Goal: Task Accomplishment & Management: Complete application form

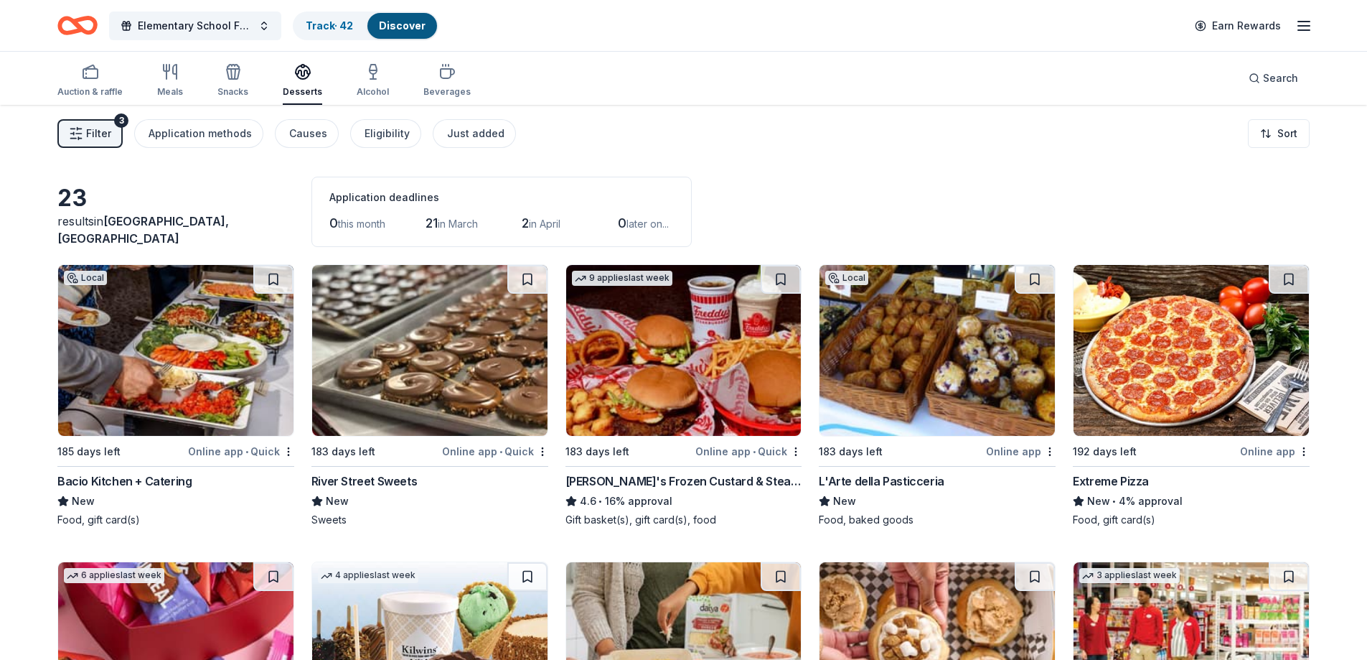
click at [957, 365] on img at bounding box center [937, 350] width 235 height 171
click at [169, 375] on img at bounding box center [175, 350] width 235 height 171
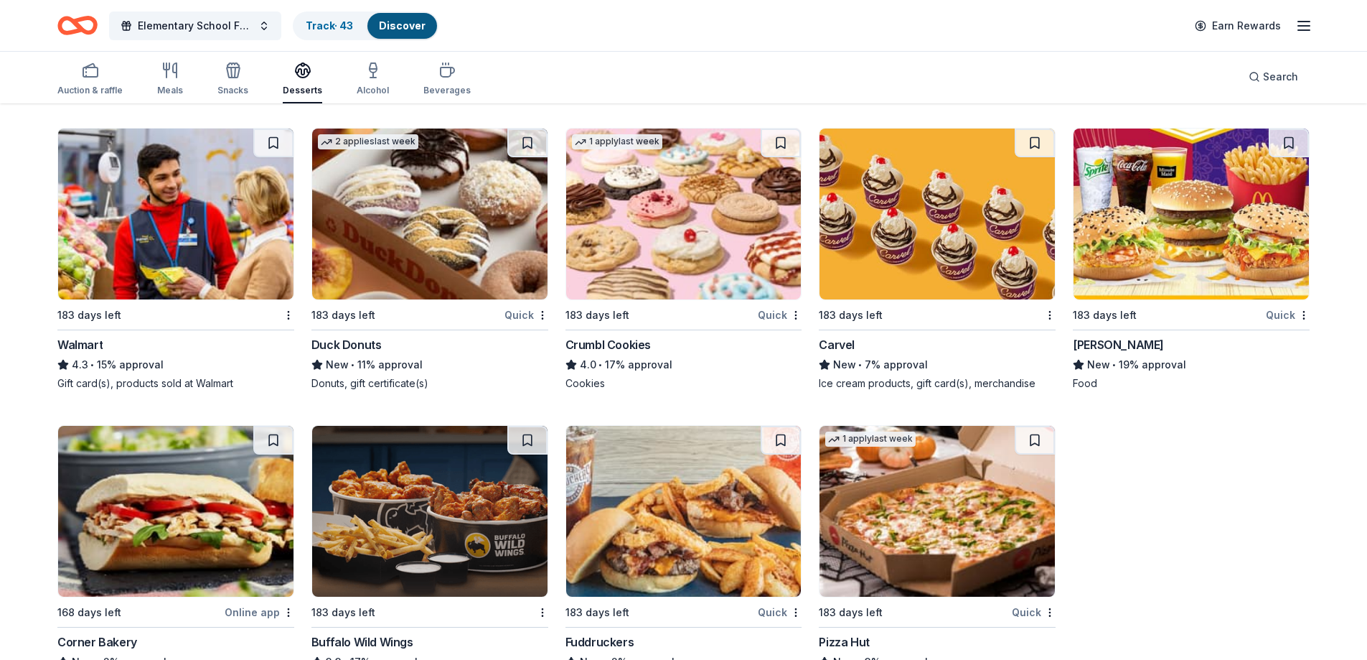
scroll to position [789, 0]
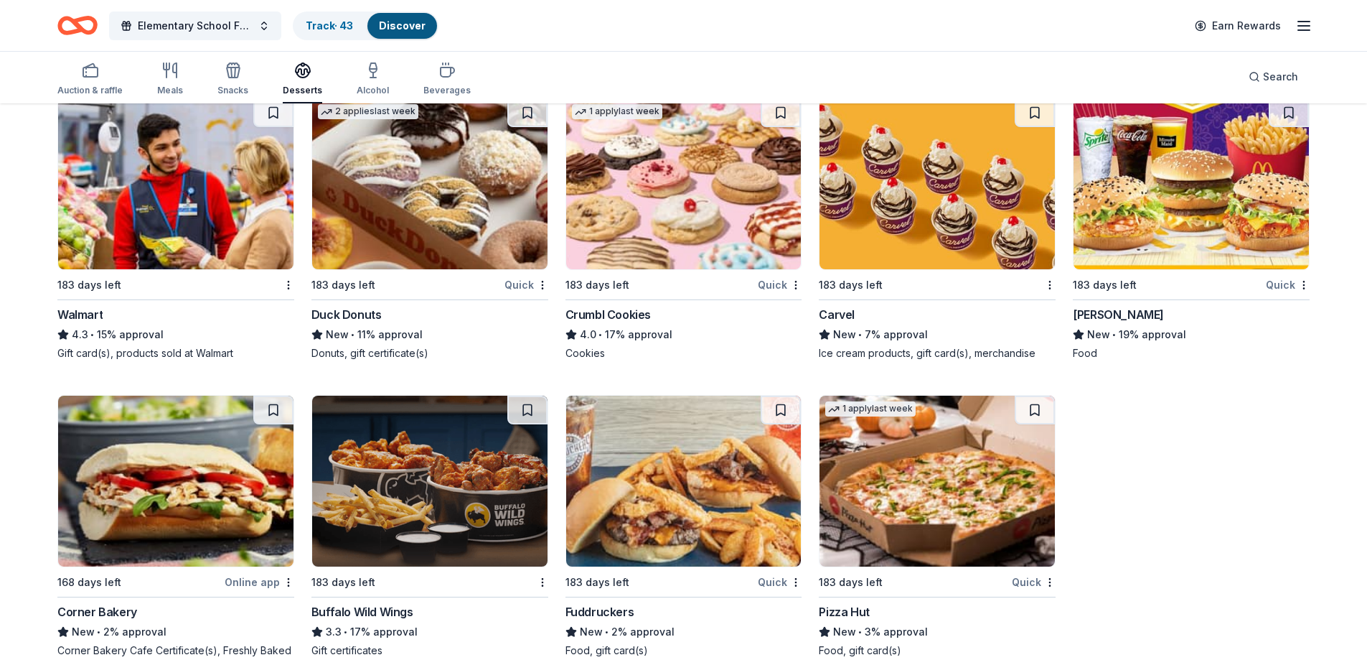
click at [702, 209] on img at bounding box center [683, 183] width 235 height 171
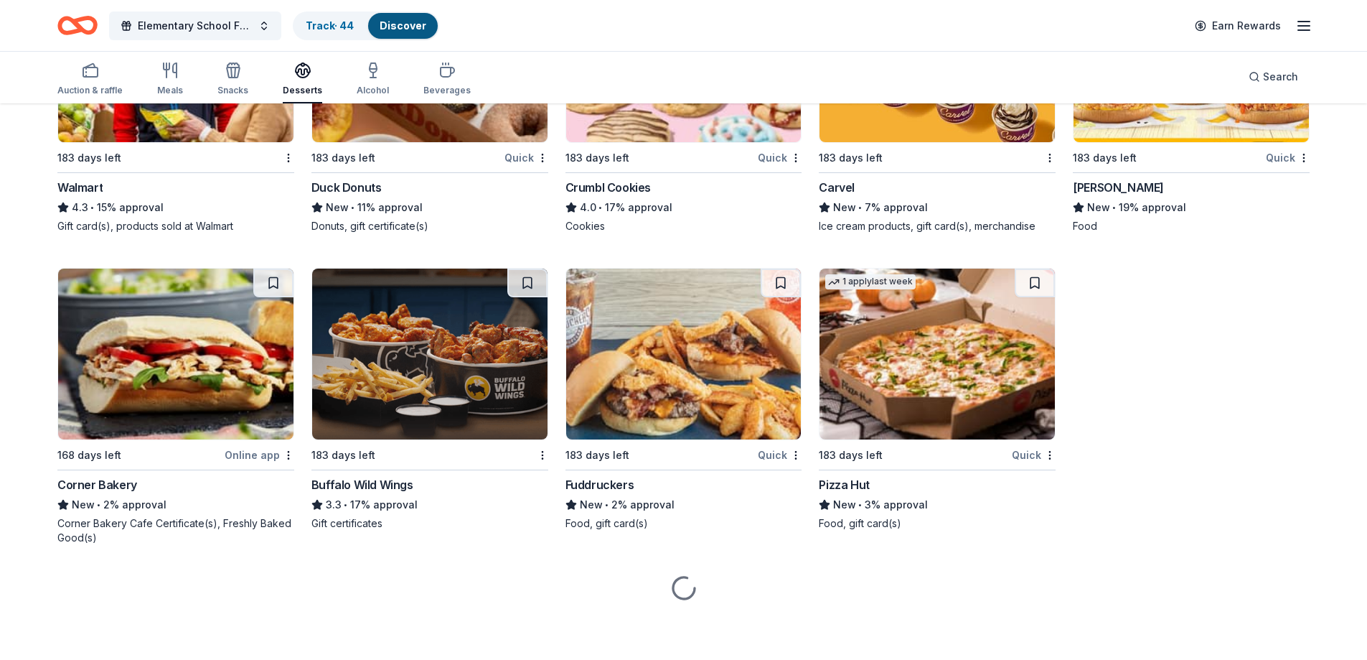
scroll to position [830, 0]
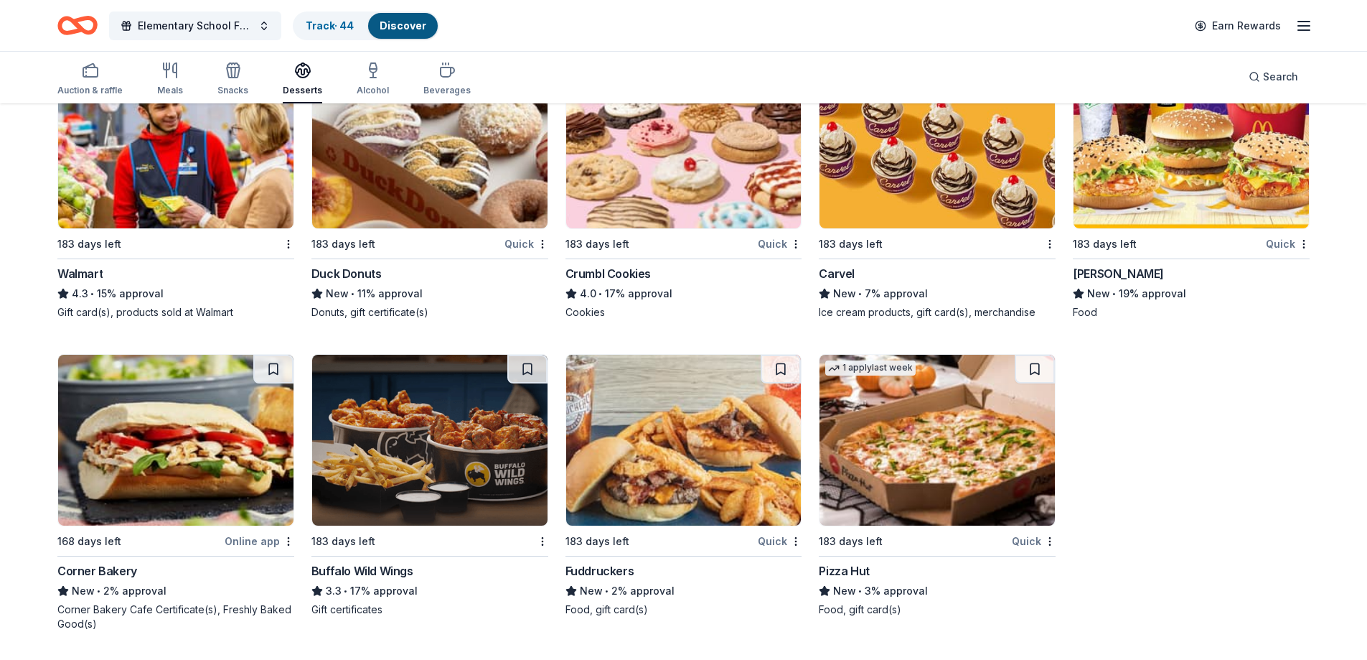
click at [449, 438] on img at bounding box center [429, 440] width 235 height 171
click at [735, 475] on img at bounding box center [683, 440] width 235 height 171
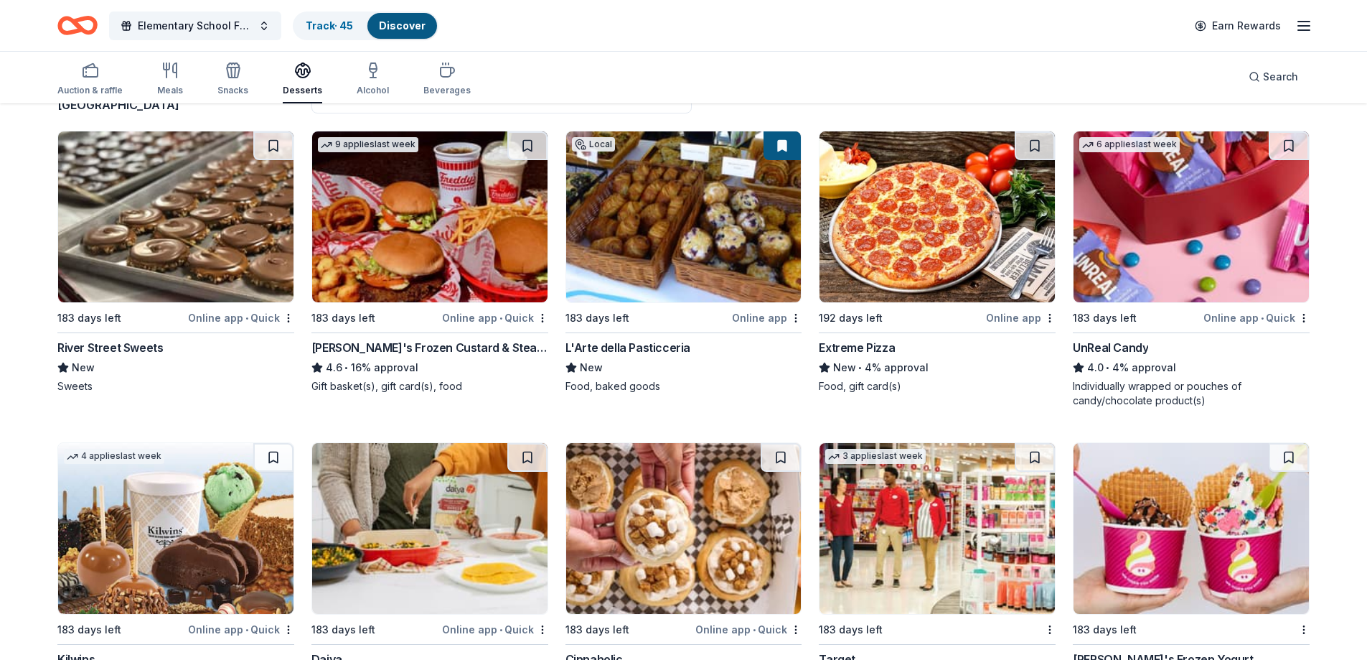
scroll to position [0, 0]
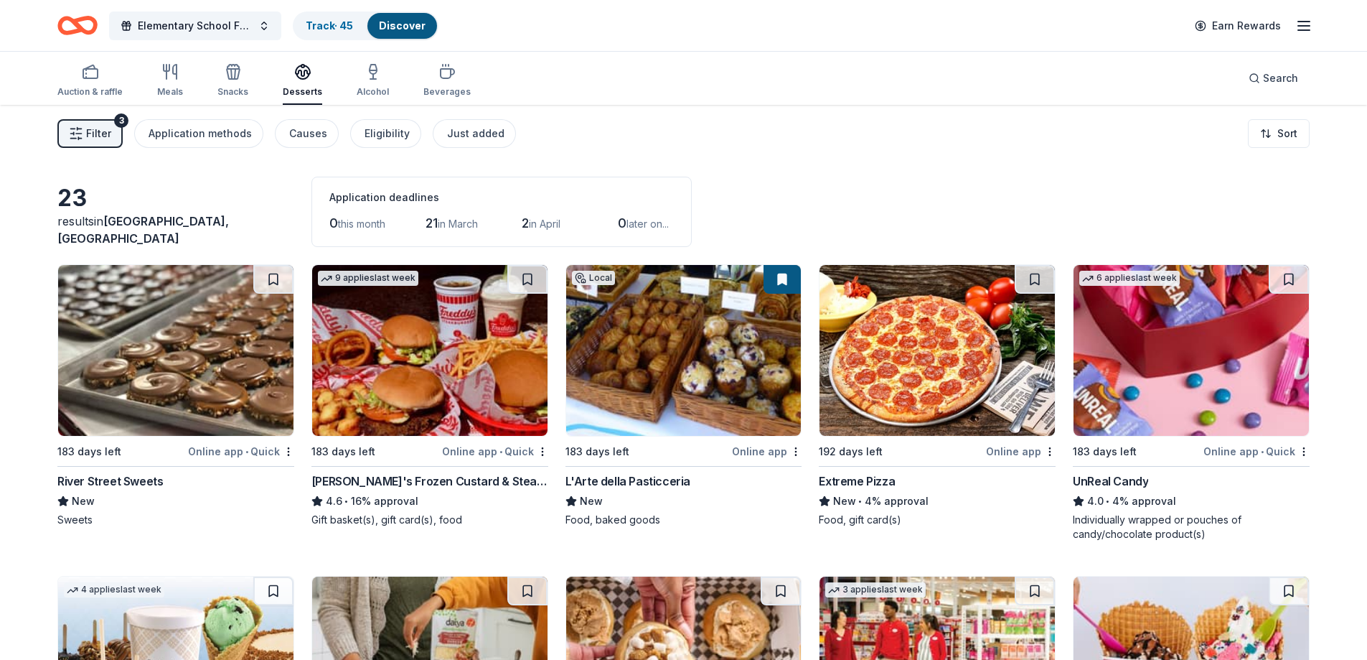
click at [429, 395] on img at bounding box center [429, 350] width 235 height 171
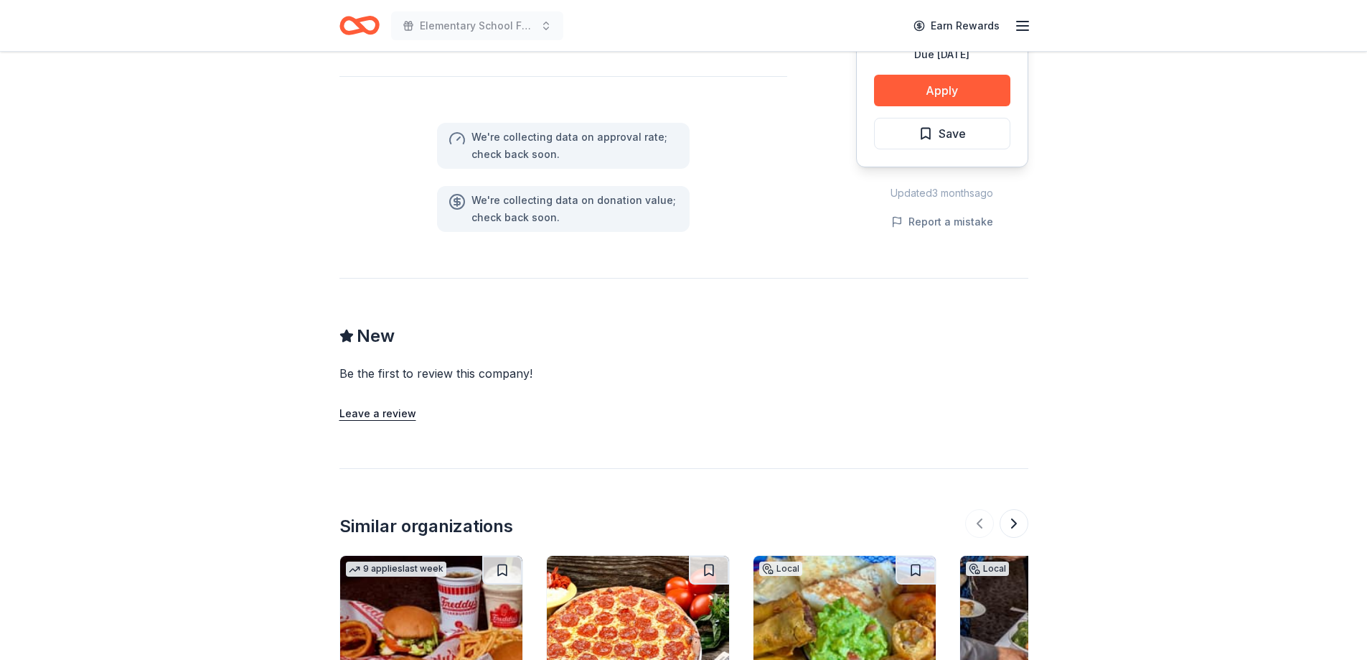
scroll to position [907, 0]
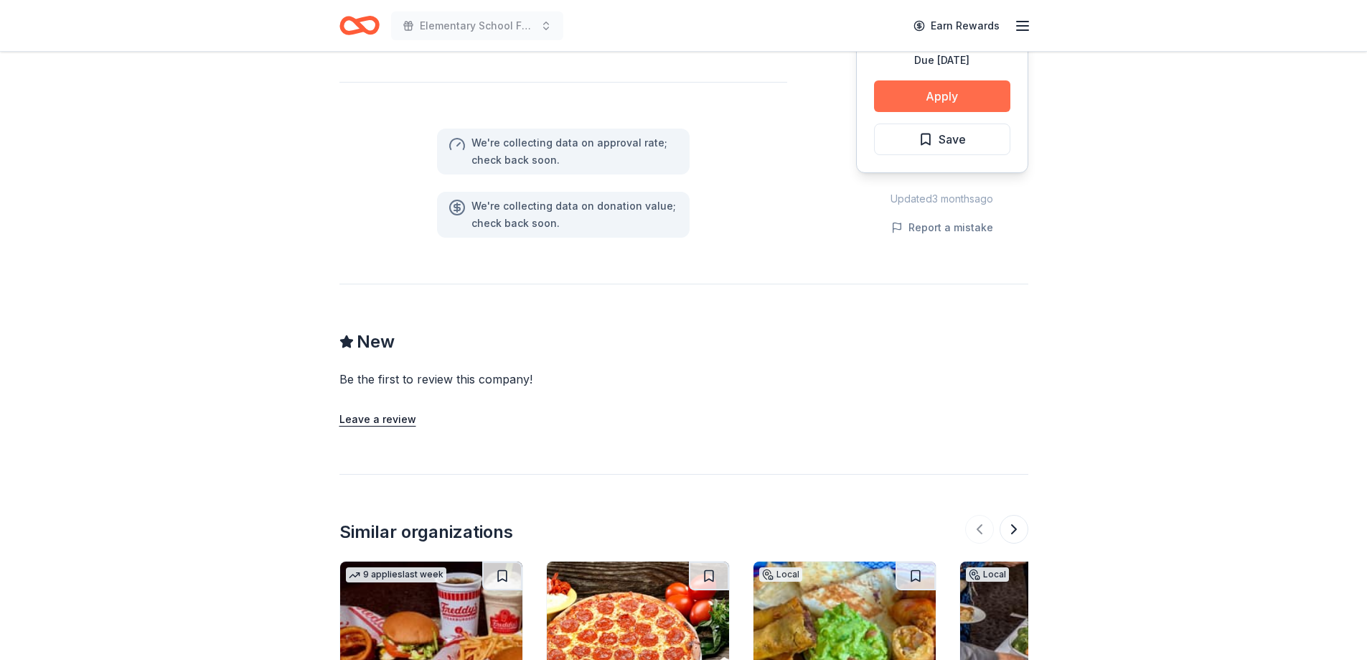
click at [949, 98] on button "Apply" at bounding box center [942, 96] width 136 height 32
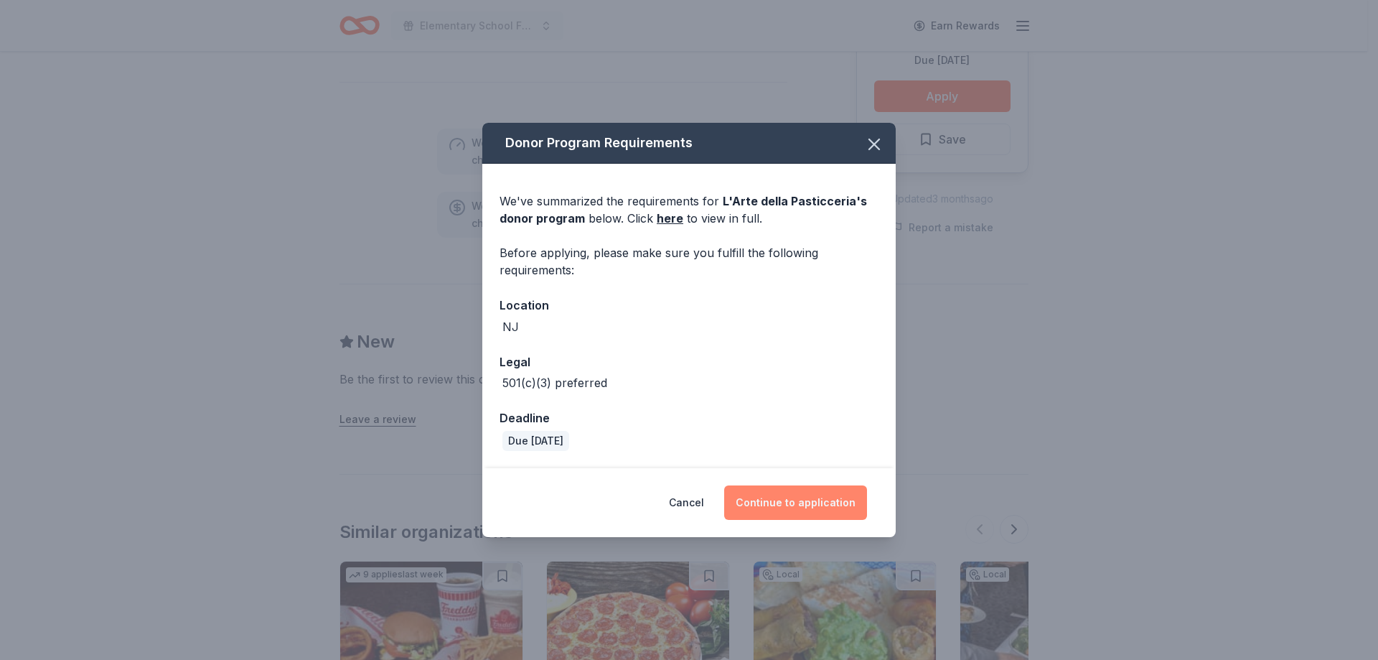
click at [815, 511] on button "Continue to application" at bounding box center [795, 502] width 143 height 34
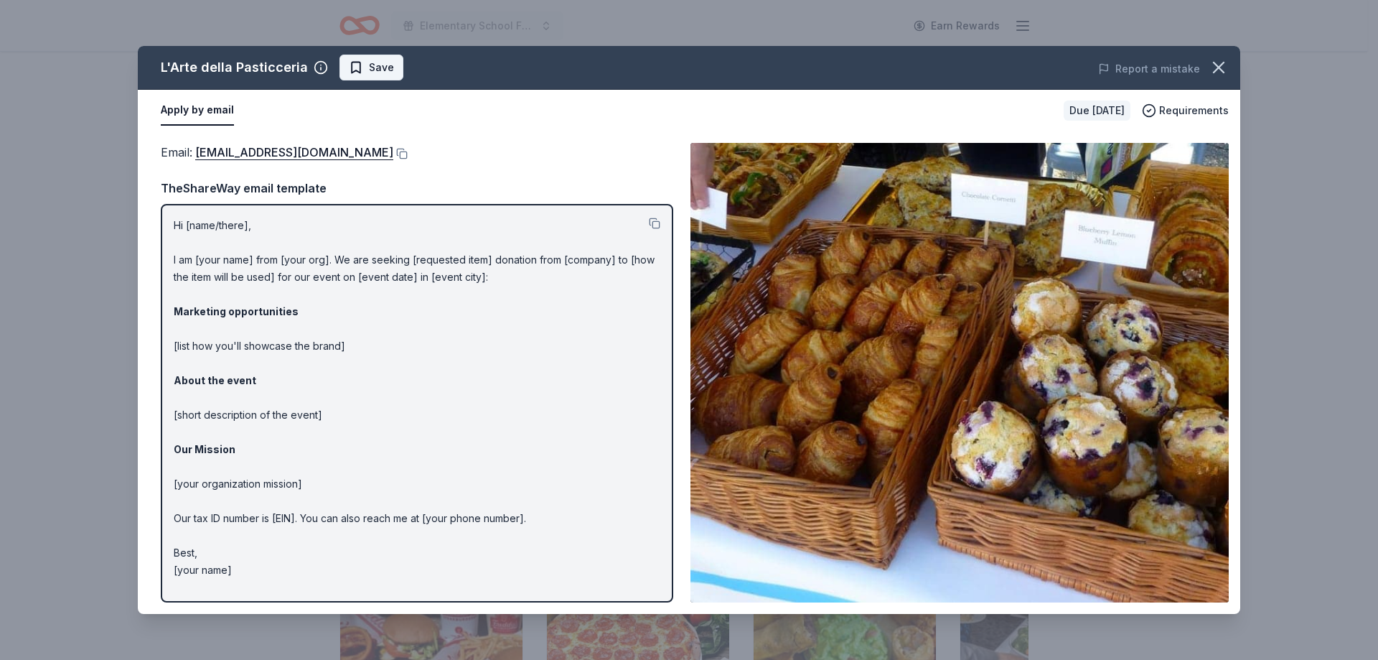
click at [372, 74] on span "Save" at bounding box center [381, 67] width 25 height 17
click at [1228, 67] on icon "button" at bounding box center [1218, 67] width 20 height 20
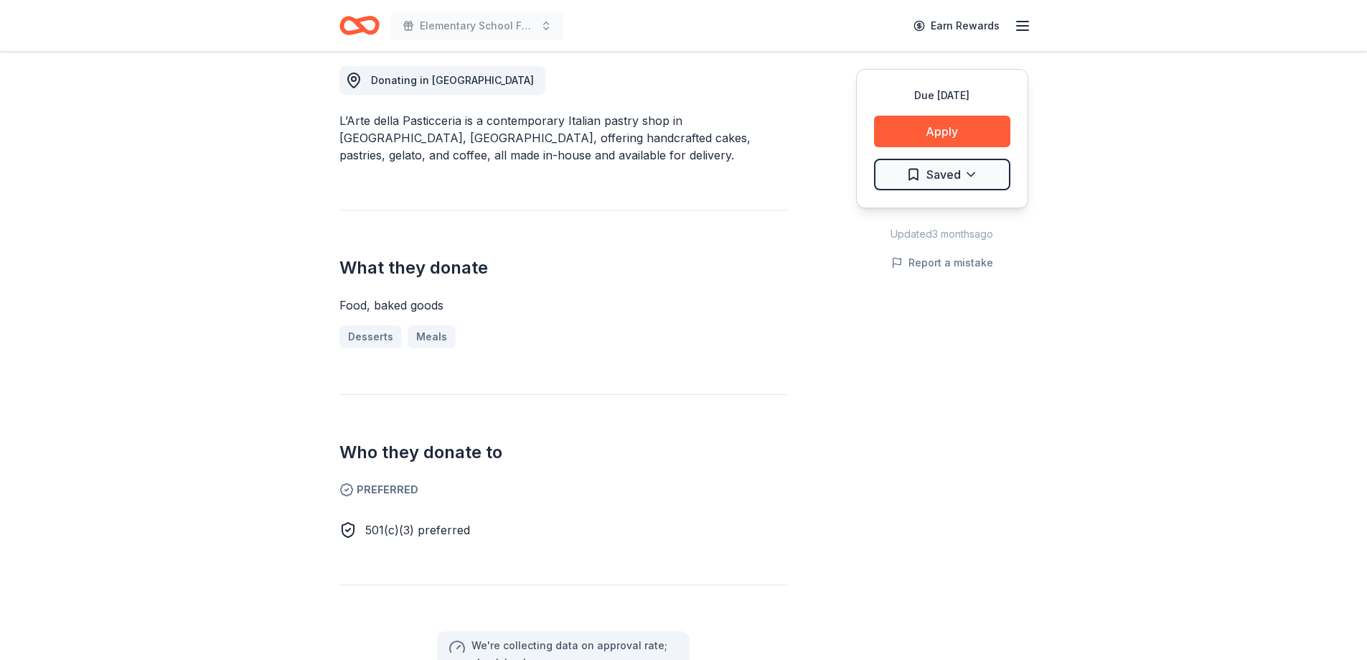
scroll to position [0, 0]
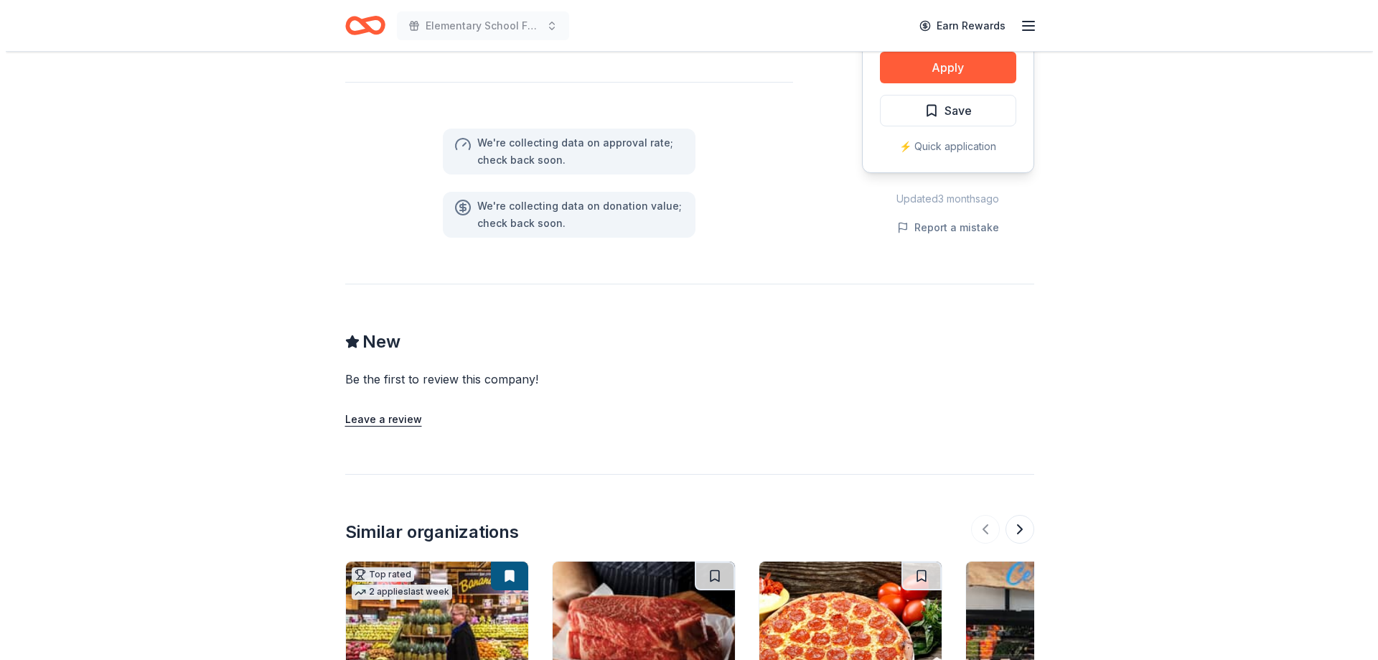
scroll to position [718, 0]
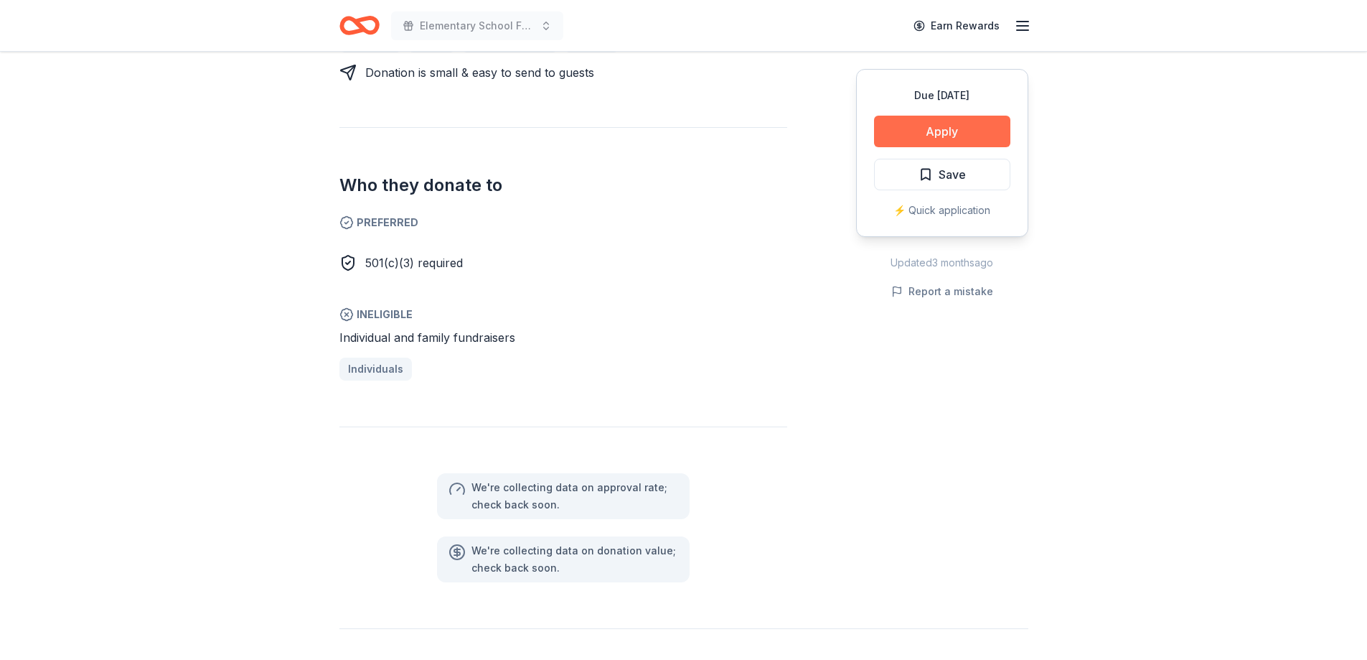
click at [944, 134] on button "Apply" at bounding box center [942, 132] width 136 height 32
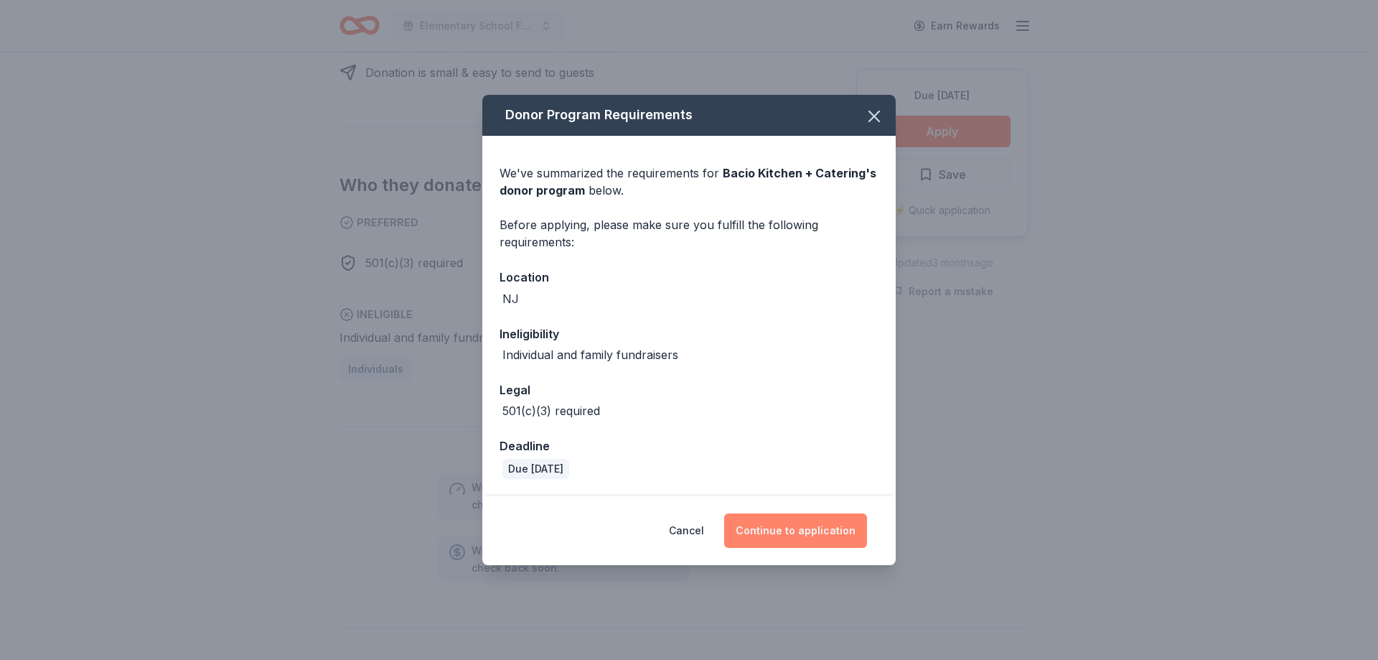
click at [817, 538] on button "Continue to application" at bounding box center [795, 530] width 143 height 34
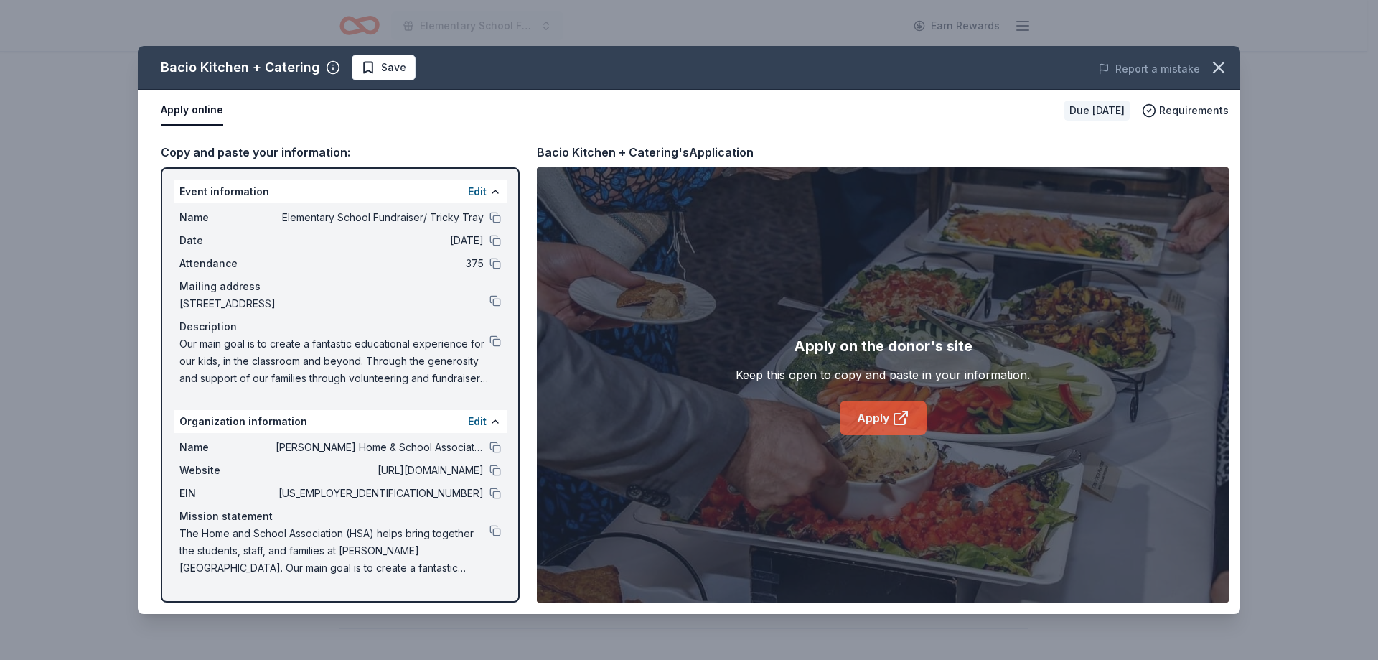
click at [899, 413] on icon at bounding box center [900, 417] width 17 height 17
click at [381, 72] on span "Save" at bounding box center [393, 67] width 25 height 17
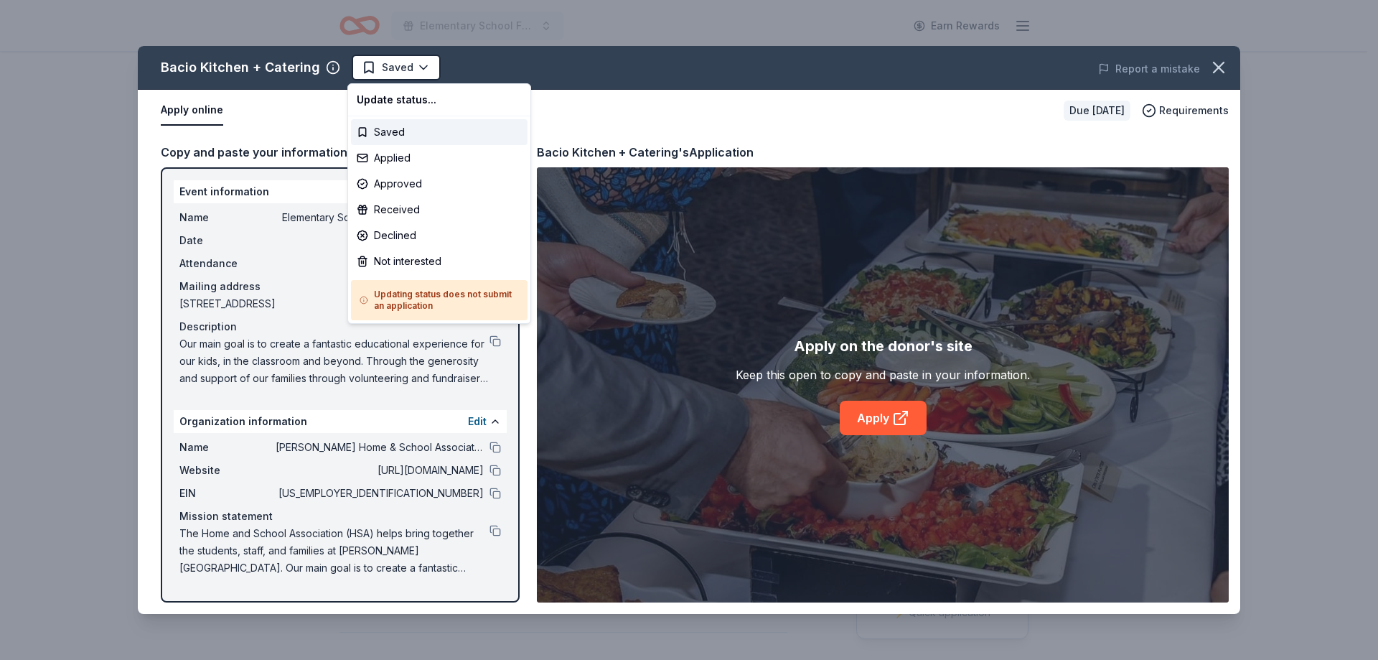
click at [380, 72] on html "Elementary School Fundraiser/ Tricky Tray Earn Rewards Due in 185 days Share Ba…" at bounding box center [689, 330] width 1378 height 660
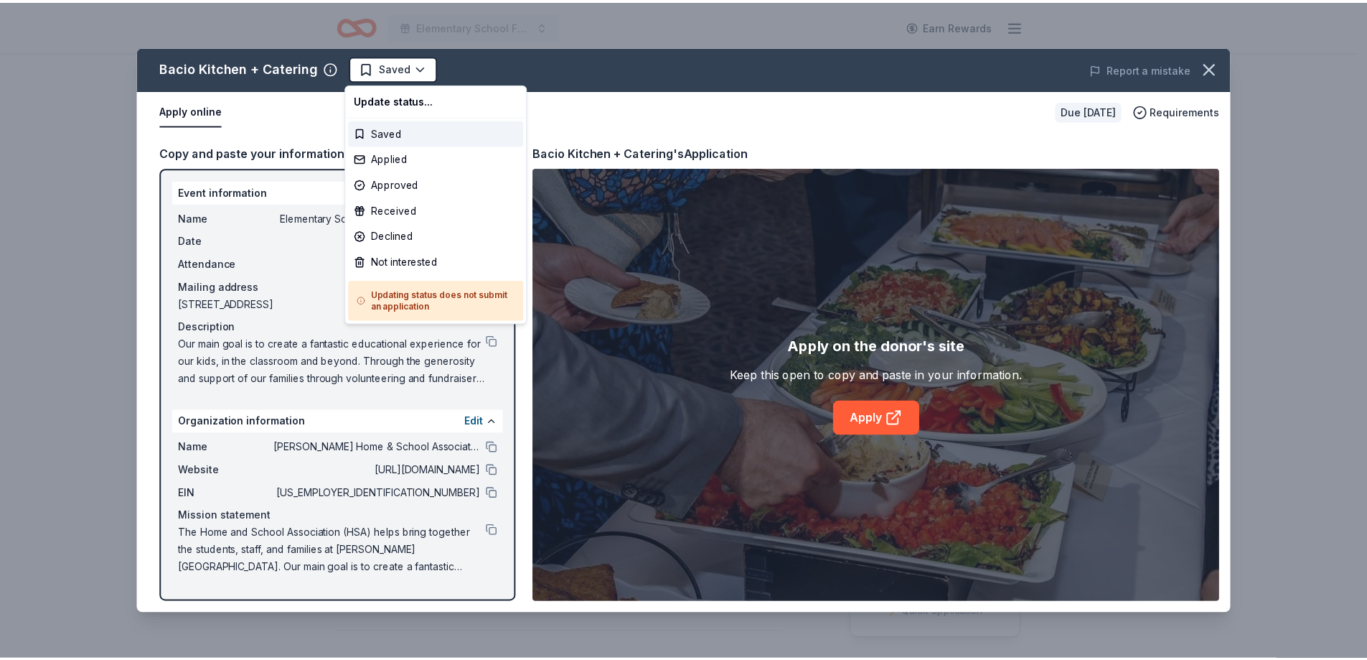
scroll to position [0, 0]
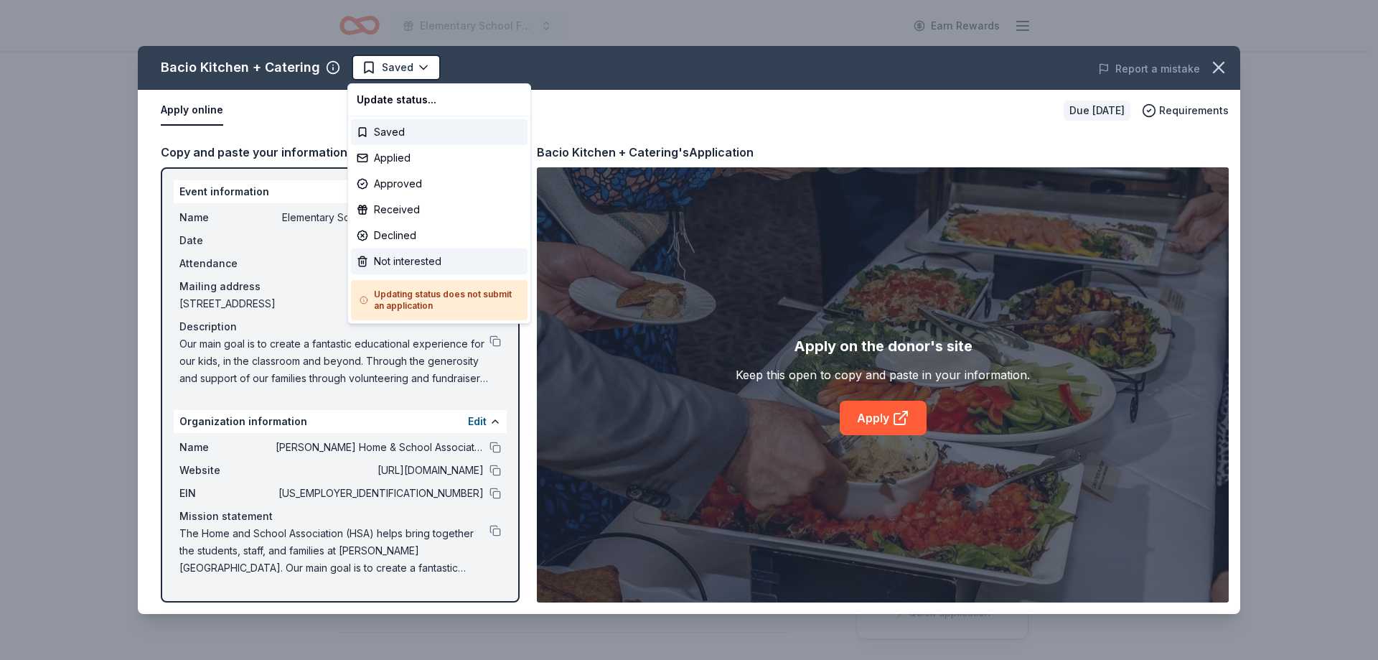
click at [391, 271] on div "Not interested" at bounding box center [439, 261] width 177 height 26
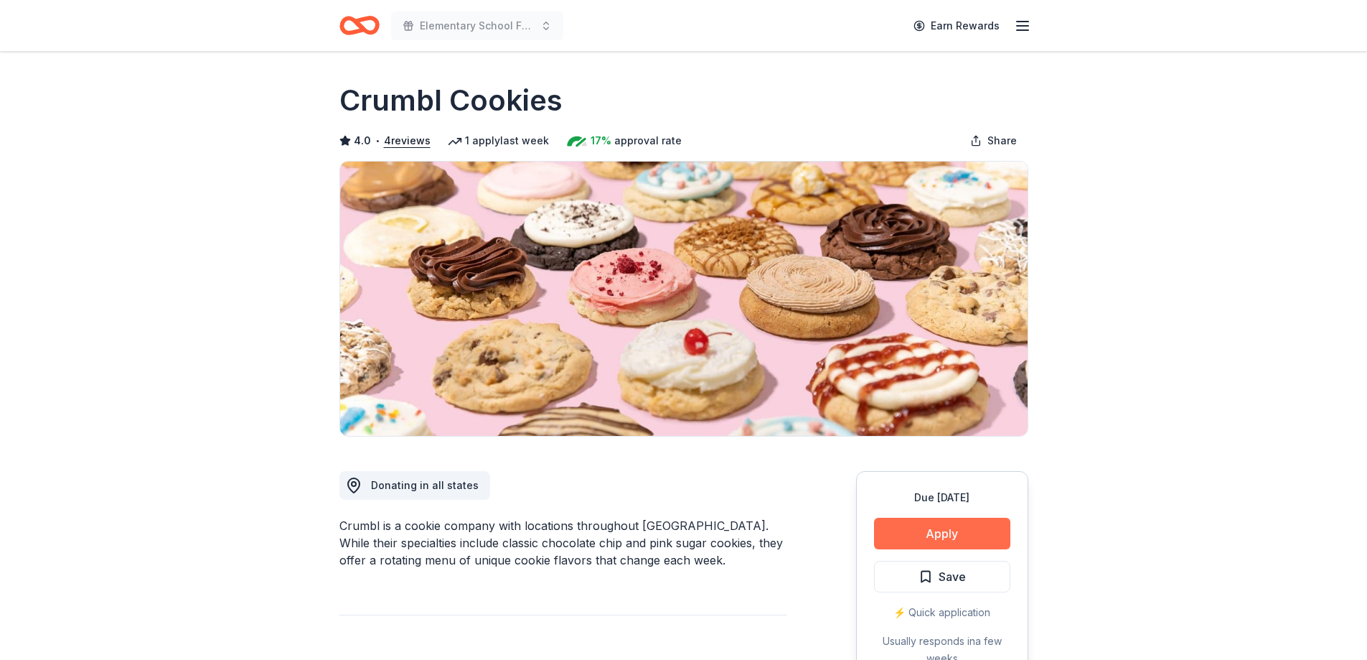
click at [952, 535] on button "Apply" at bounding box center [942, 533] width 136 height 32
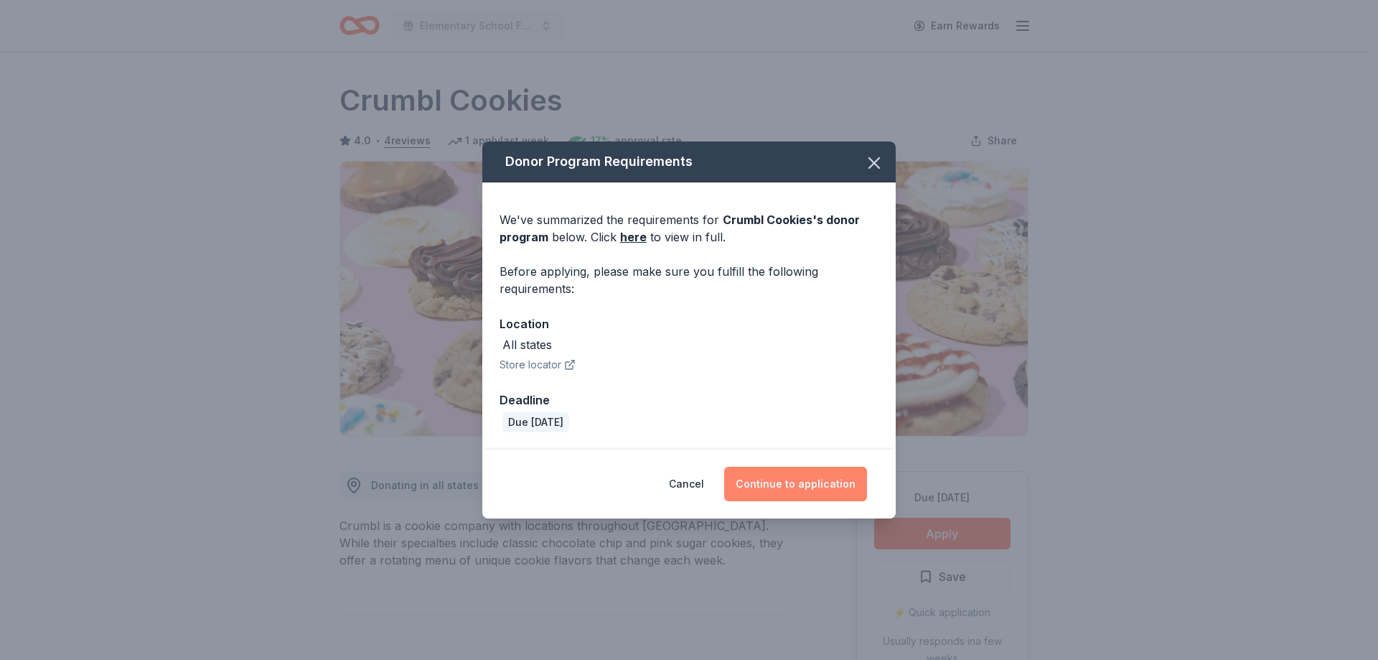
click at [801, 477] on button "Continue to application" at bounding box center [795, 483] width 143 height 34
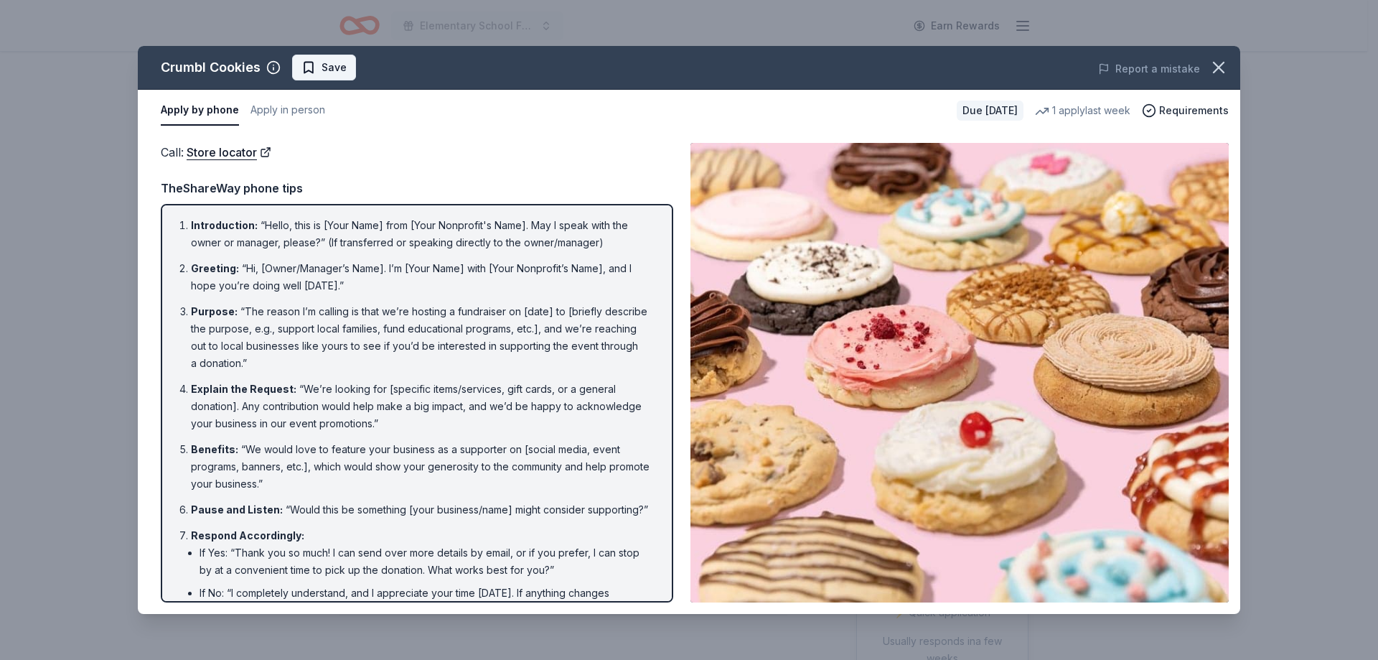
click at [316, 66] on span "Save" at bounding box center [323, 67] width 45 height 17
click at [1222, 69] on icon "button" at bounding box center [1218, 67] width 20 height 20
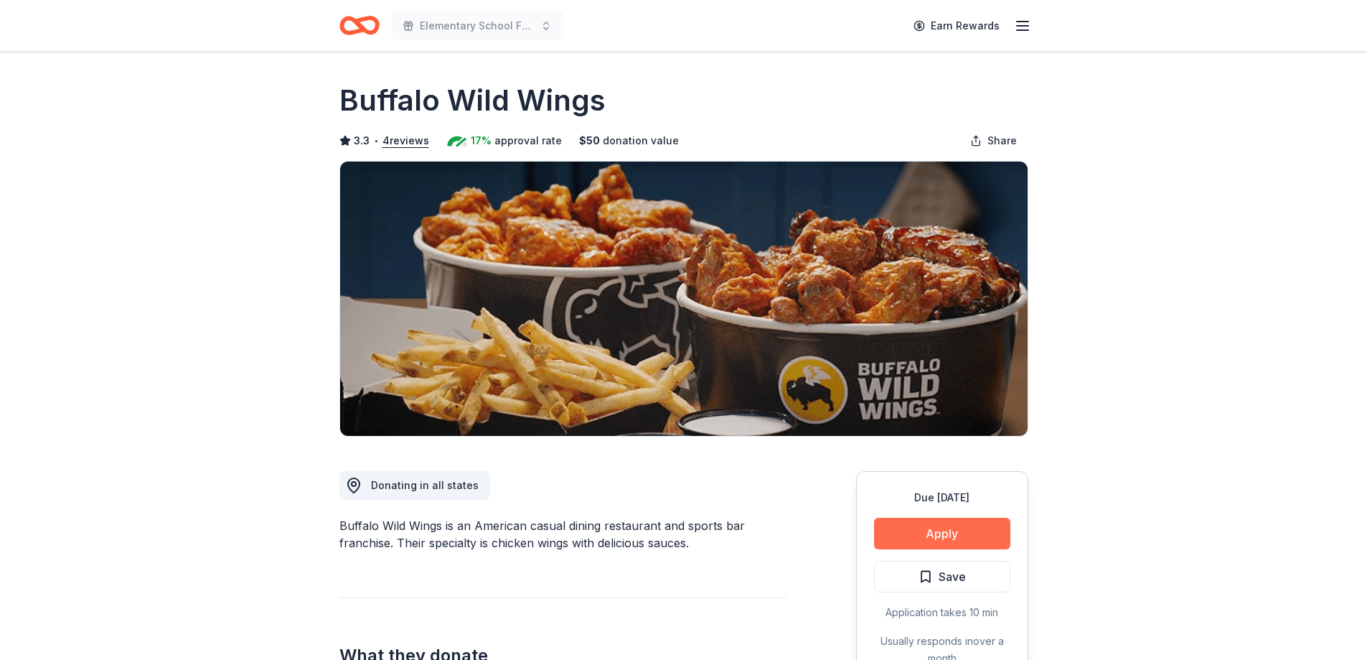
click at [937, 537] on button "Apply" at bounding box center [942, 533] width 136 height 32
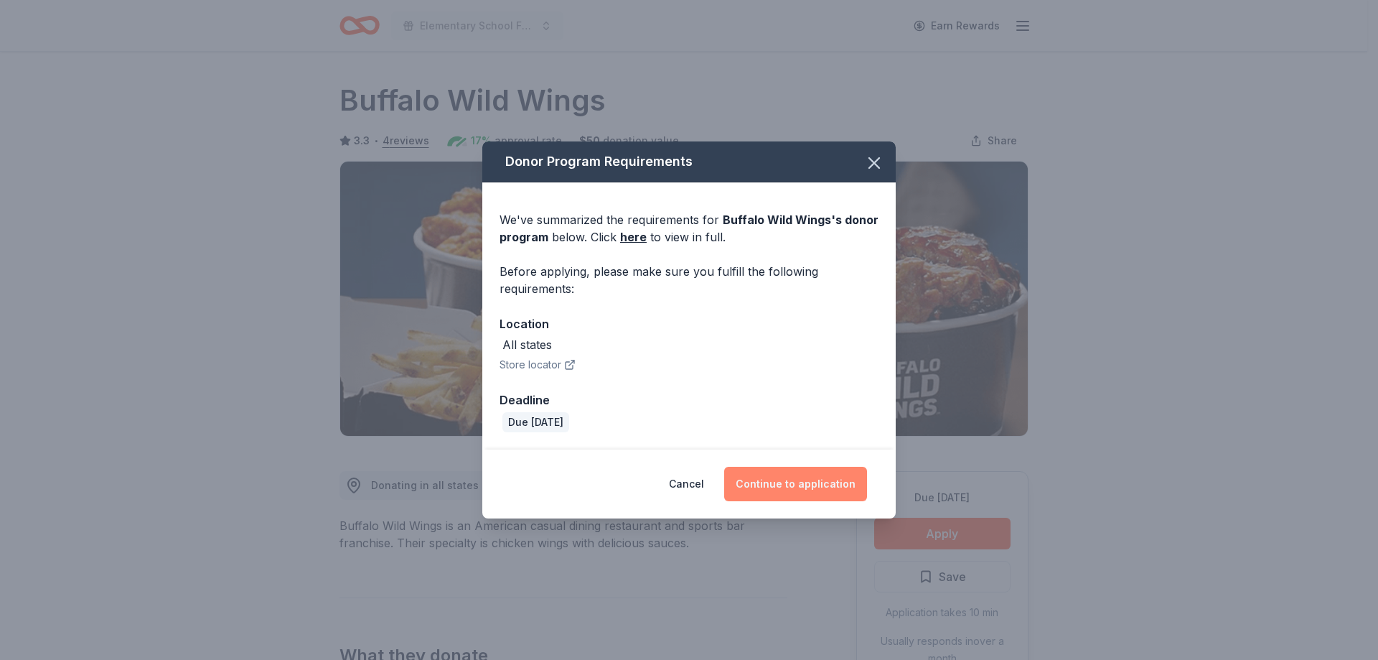
click at [764, 481] on button "Continue to application" at bounding box center [795, 483] width 143 height 34
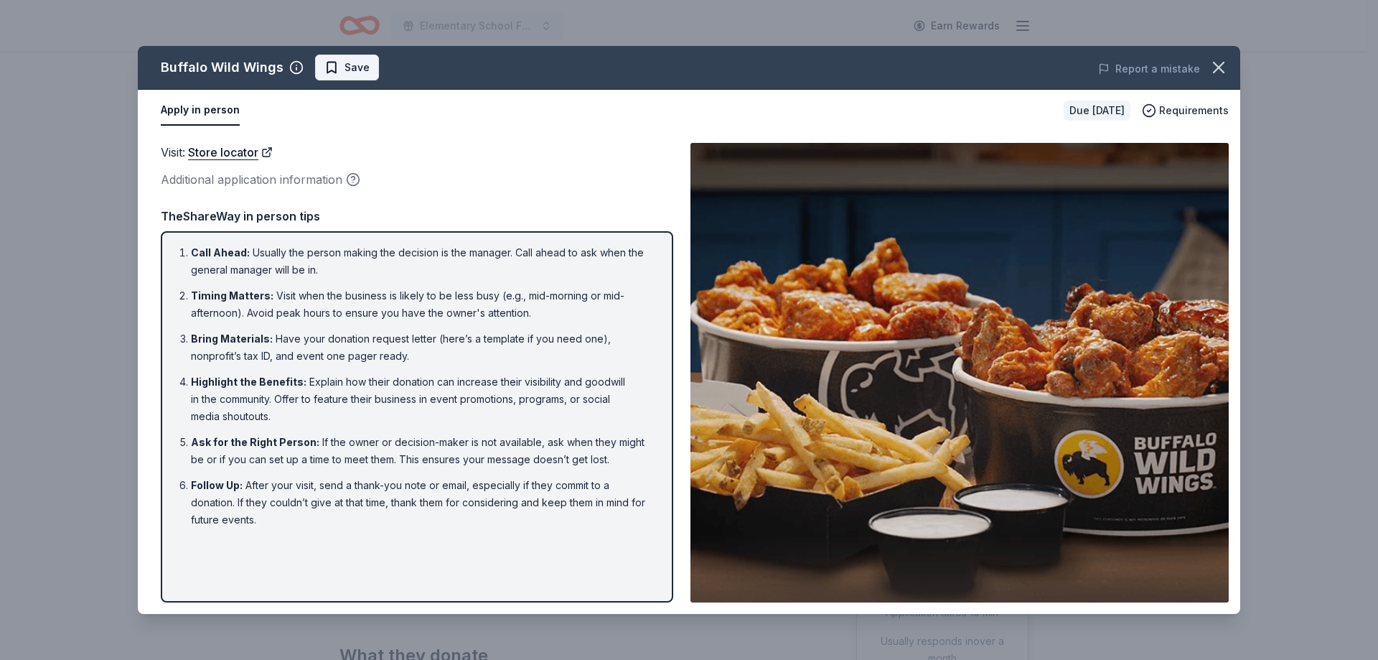
click at [355, 70] on span "Save" at bounding box center [356, 67] width 25 height 17
click at [1225, 68] on icon "button" at bounding box center [1218, 67] width 20 height 20
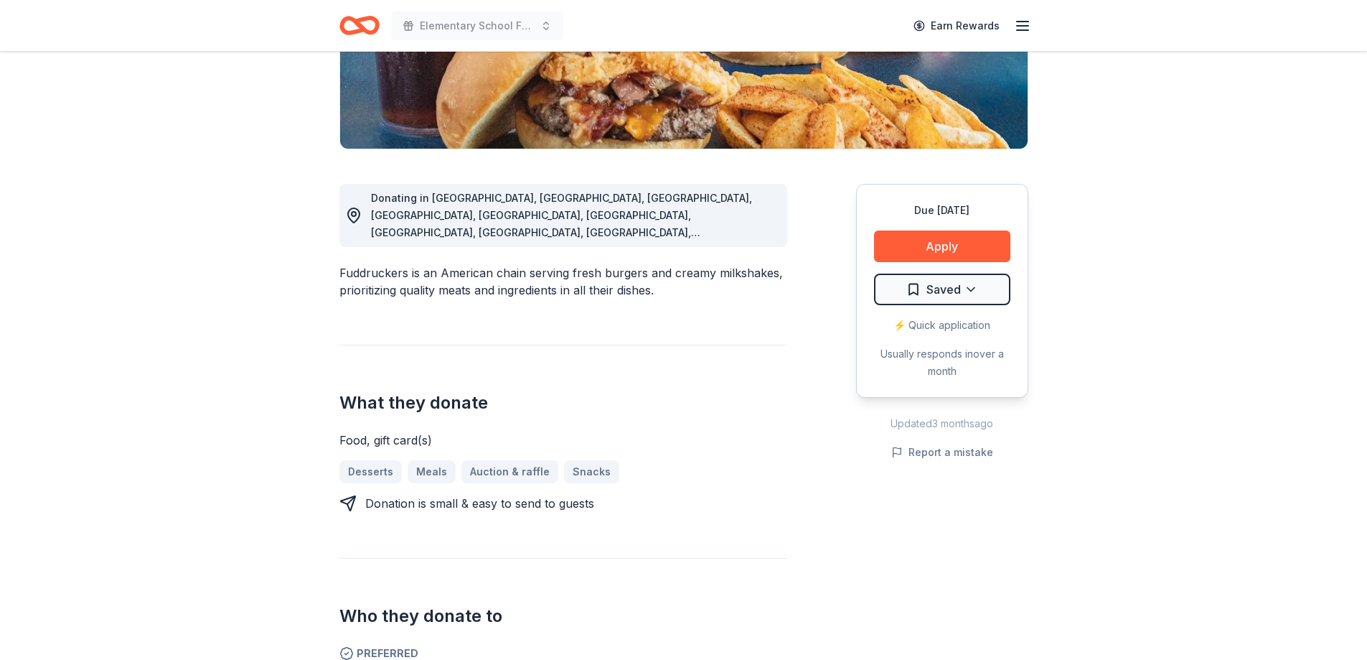
click at [957, 290] on html "Elementary School Fundraiser/ Tricky Tray Earn Rewards Due [DATE] Share Fuddruc…" at bounding box center [683, 43] width 1367 height 660
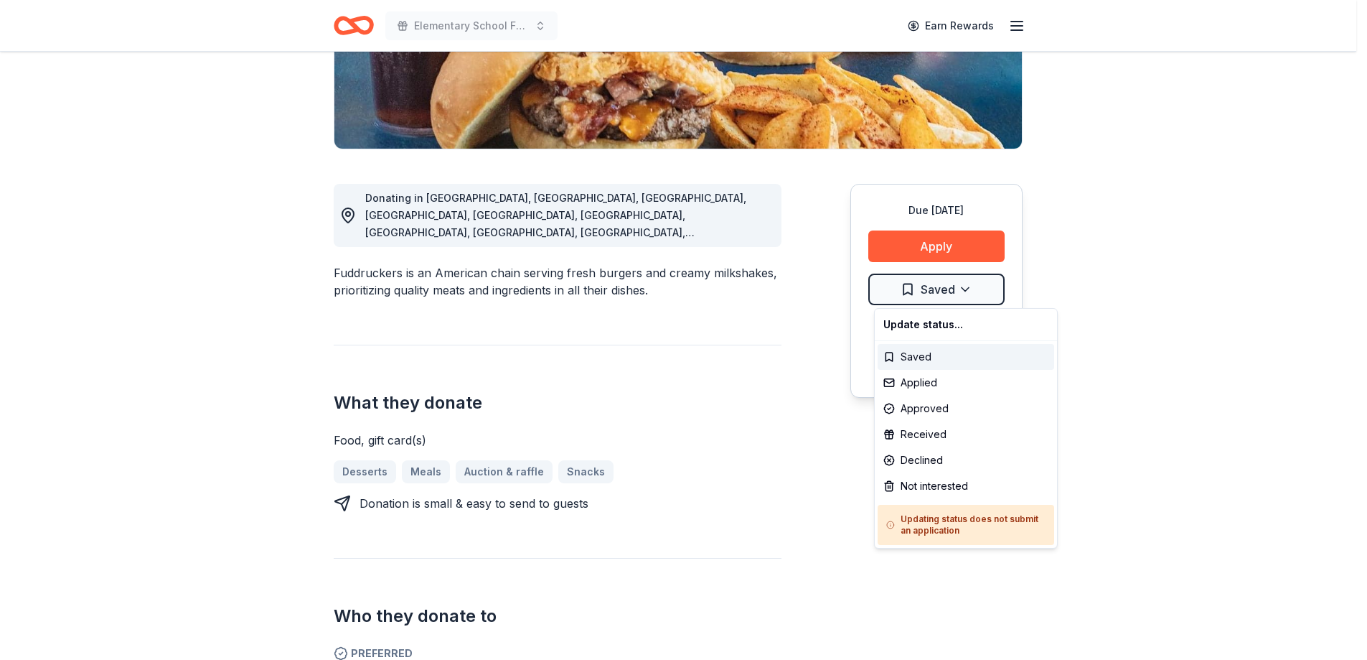
scroll to position [287, 0]
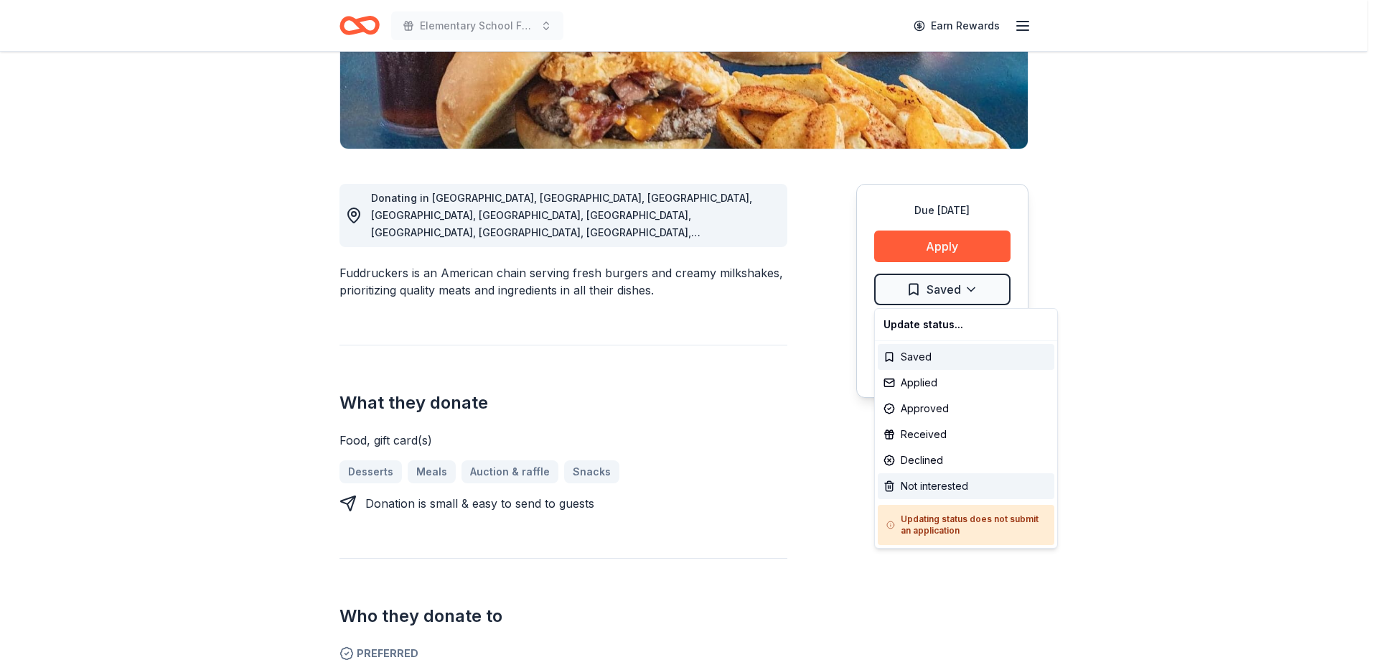
click at [929, 489] on div "Not interested" at bounding box center [966, 486] width 177 height 26
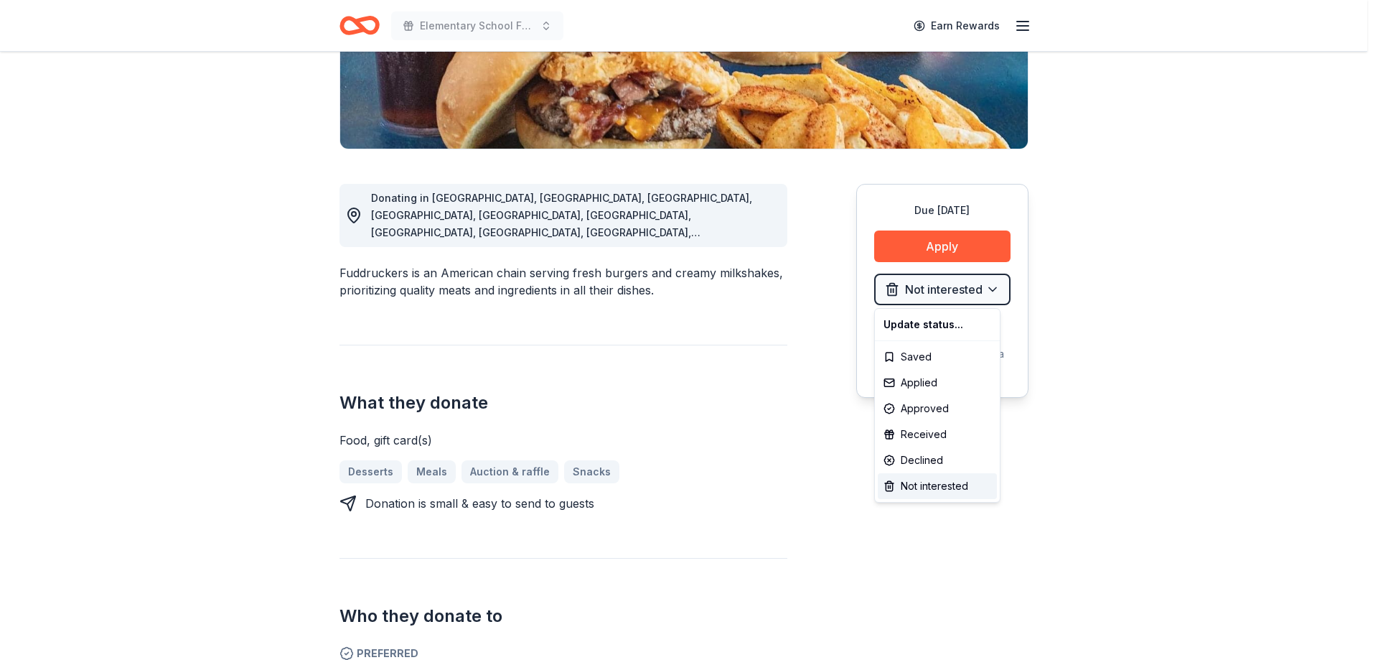
click at [1165, 306] on html "Elementary School Fundraiser/ Tricky Tray Earn Rewards Due in 183 days Share Fu…" at bounding box center [689, 43] width 1378 height 660
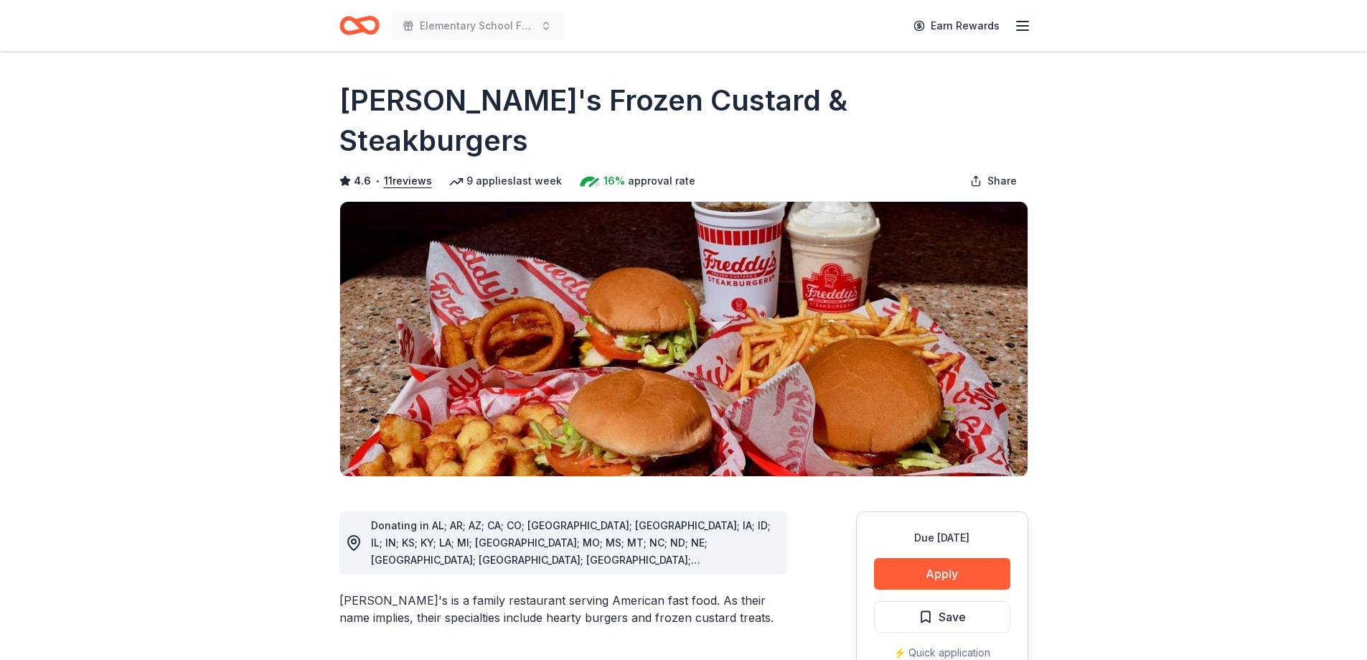
drag, startPoint x: 899, startPoint y: 104, endPoint x: 409, endPoint y: 98, distance: 490.2
click at [409, 98] on h1 "Freddy's Frozen Custard & Steakburgers" at bounding box center [683, 120] width 689 height 80
click at [953, 558] on button "Apply" at bounding box center [942, 574] width 136 height 32
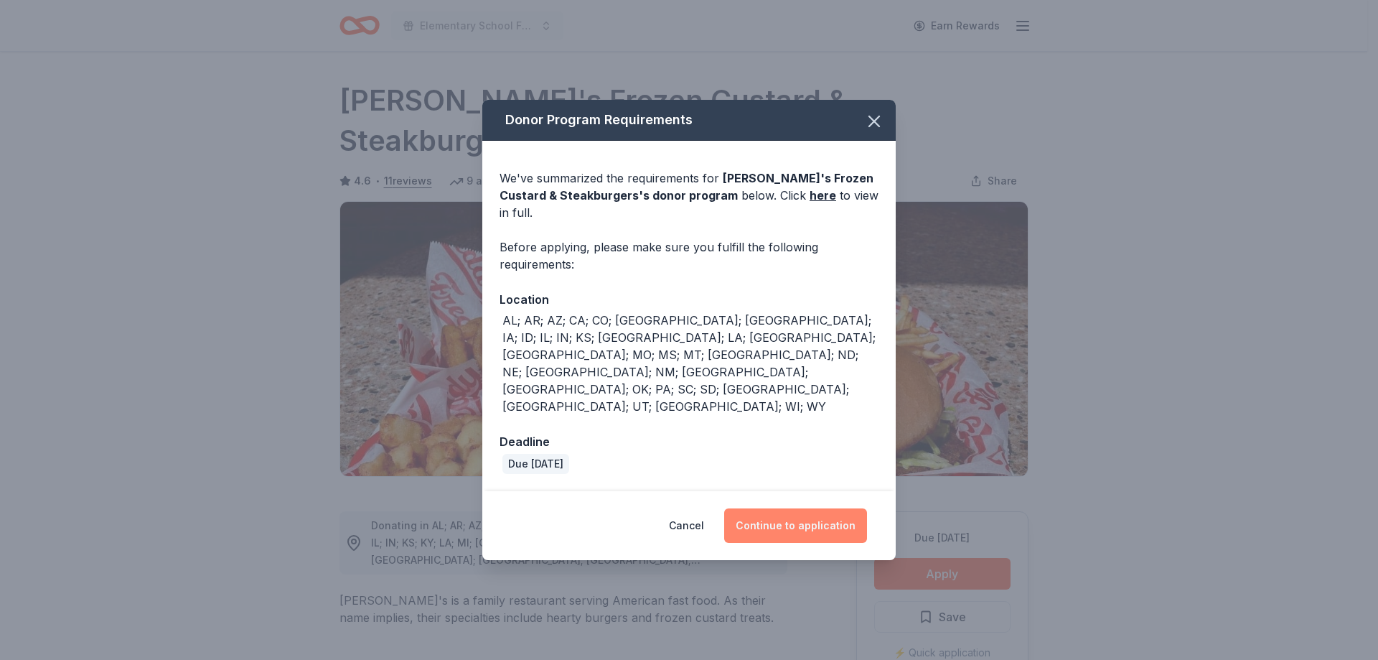
click at [811, 508] on button "Continue to application" at bounding box center [795, 525] width 143 height 34
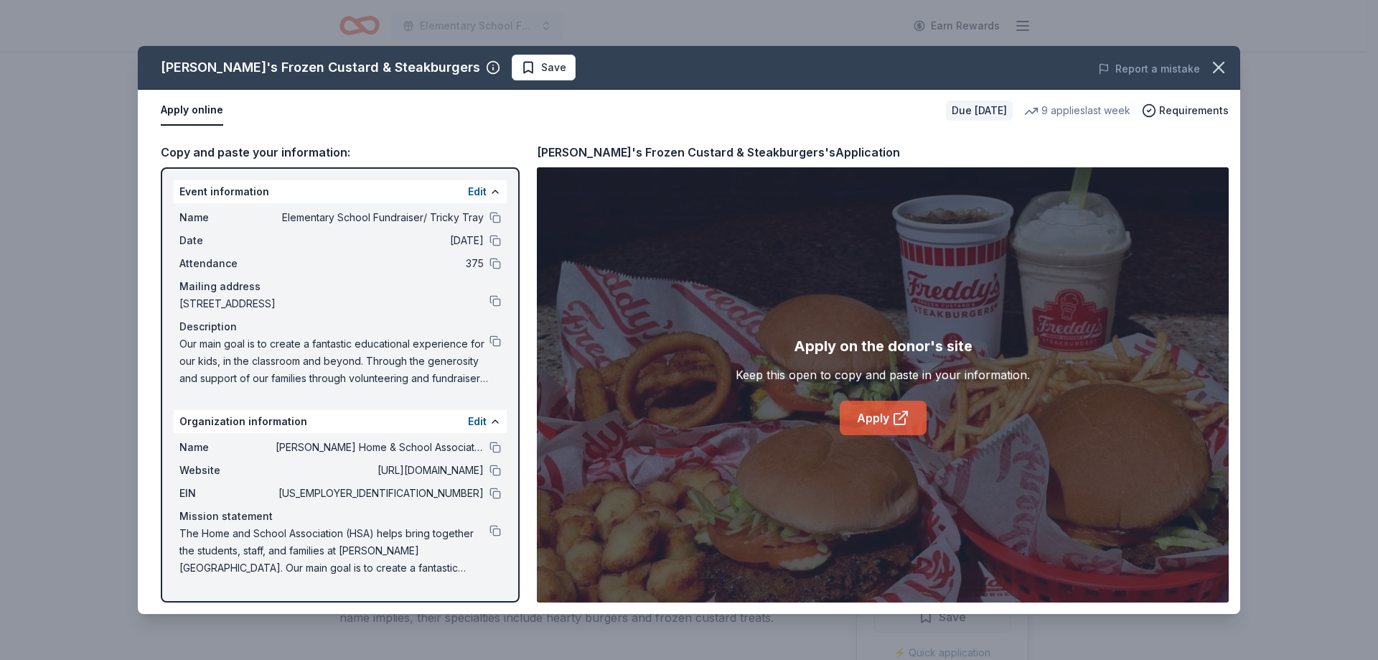
click at [892, 418] on icon at bounding box center [900, 417] width 17 height 17
click at [541, 71] on span "Save" at bounding box center [553, 67] width 25 height 17
click at [498, 70] on html "Elementary School Fundraiser/ Tricky Tray Earn Rewards Due in 183 days Share Fr…" at bounding box center [689, 330] width 1378 height 660
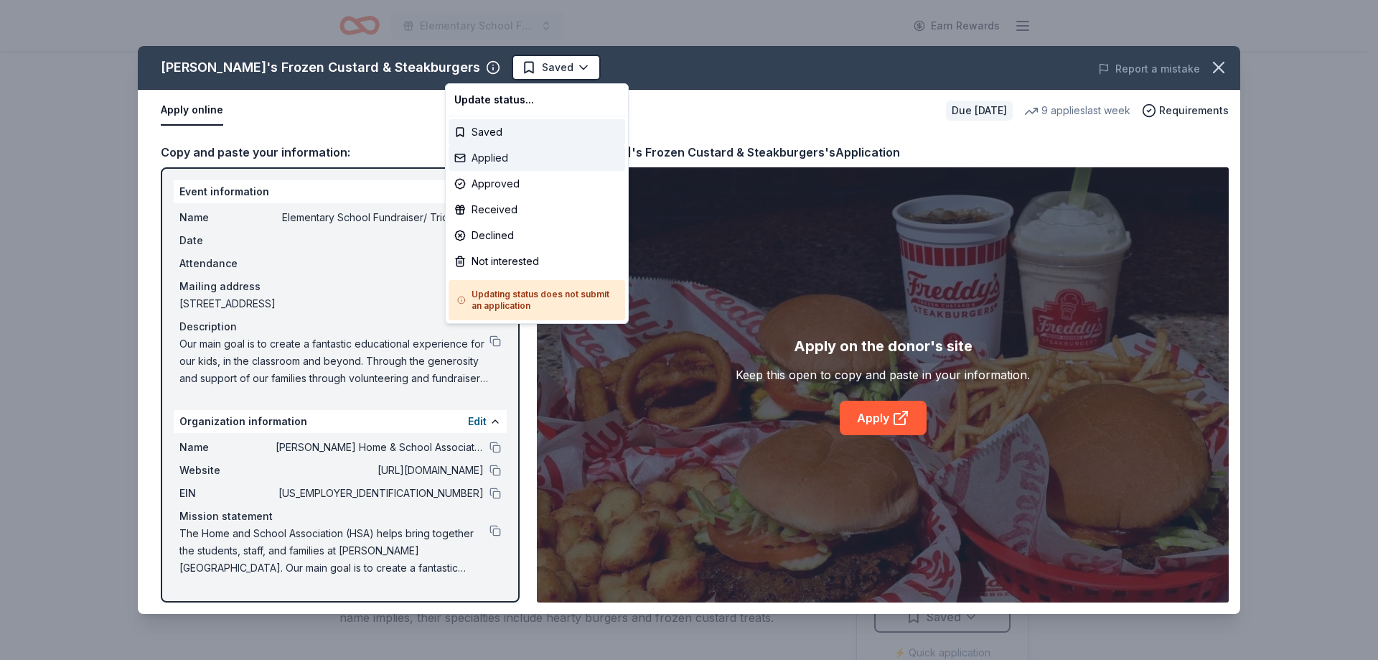
click at [519, 162] on div "Applied" at bounding box center [537, 158] width 177 height 26
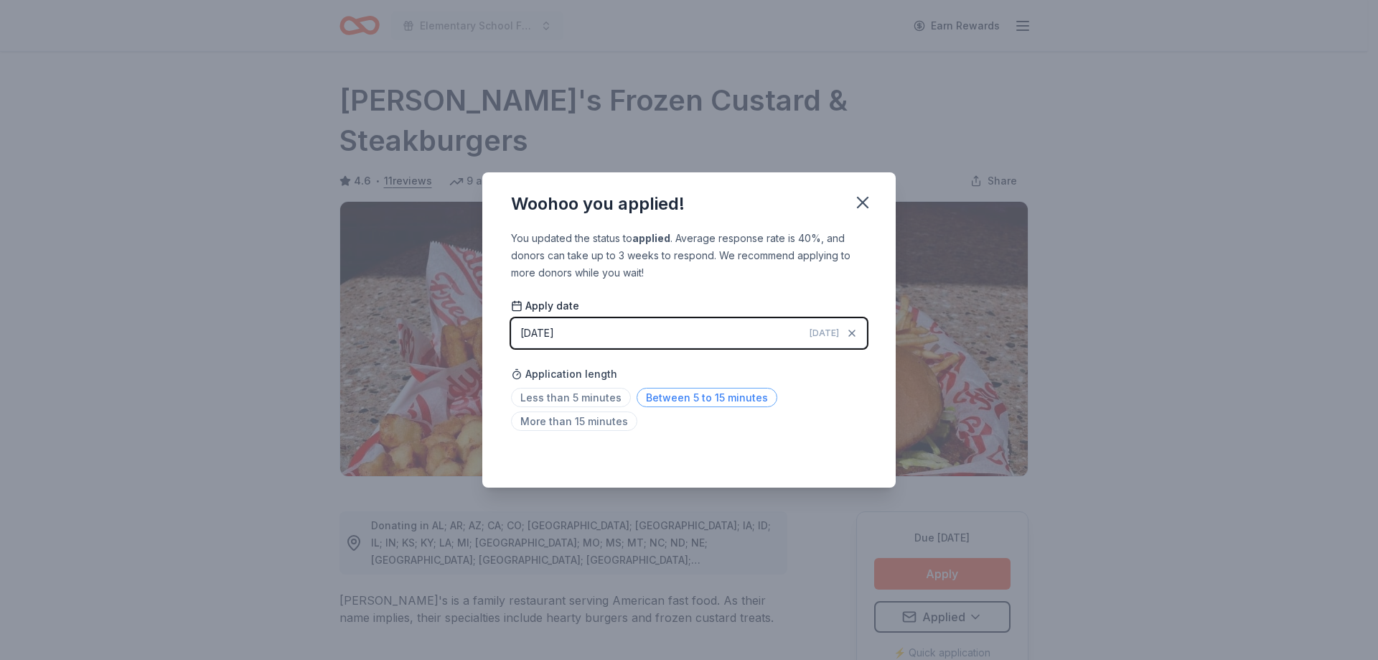
click at [670, 395] on span "Between 5 to 15 minutes" at bounding box center [707, 397] width 141 height 19
click at [867, 200] on icon "button" at bounding box center [863, 202] width 20 height 20
